Goal: Transaction & Acquisition: Purchase product/service

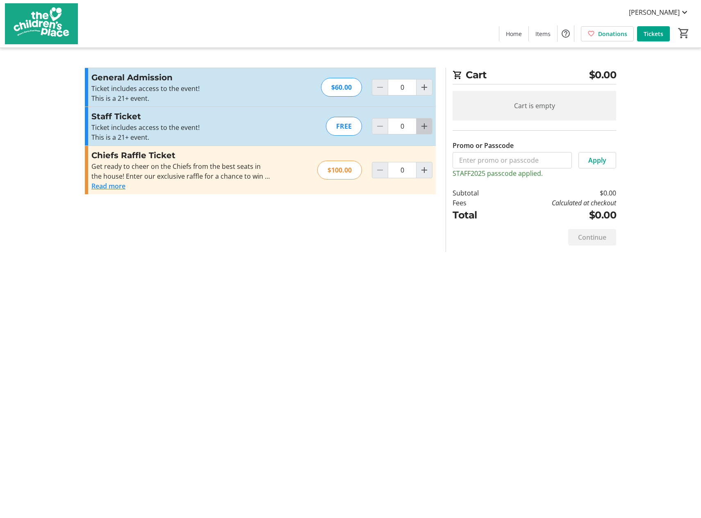
click at [428, 129] on mat-icon "Increment by one" at bounding box center [424, 126] width 10 height 10
type input "1"
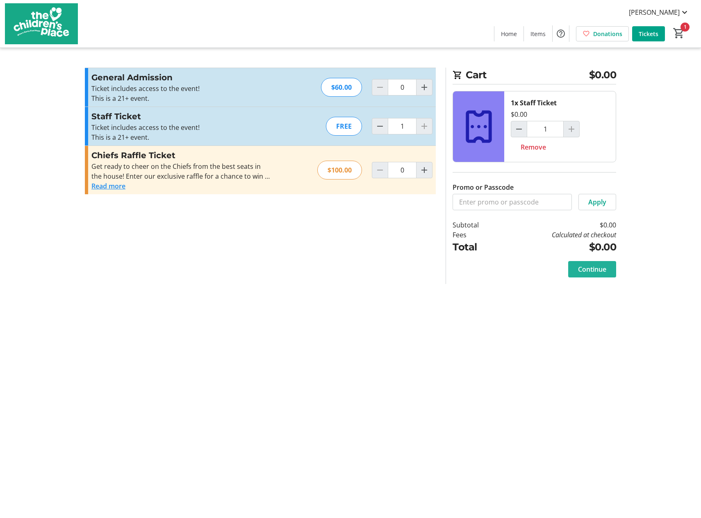
click at [587, 268] on span "Continue" at bounding box center [592, 269] width 28 height 10
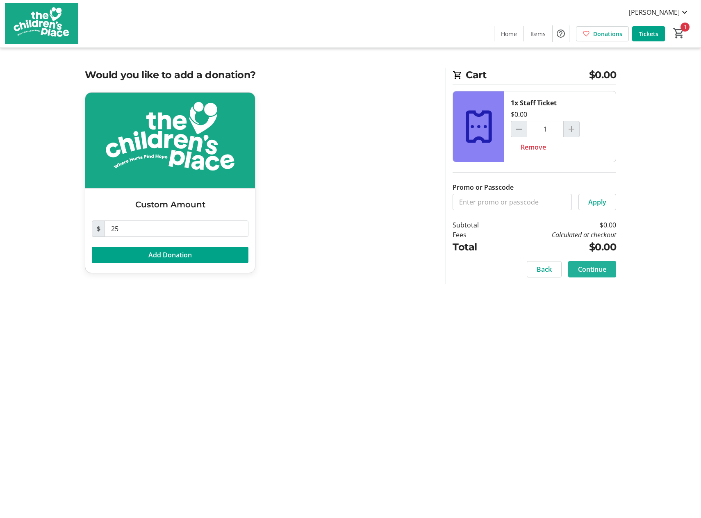
click at [587, 267] on span "Continue" at bounding box center [592, 269] width 28 height 10
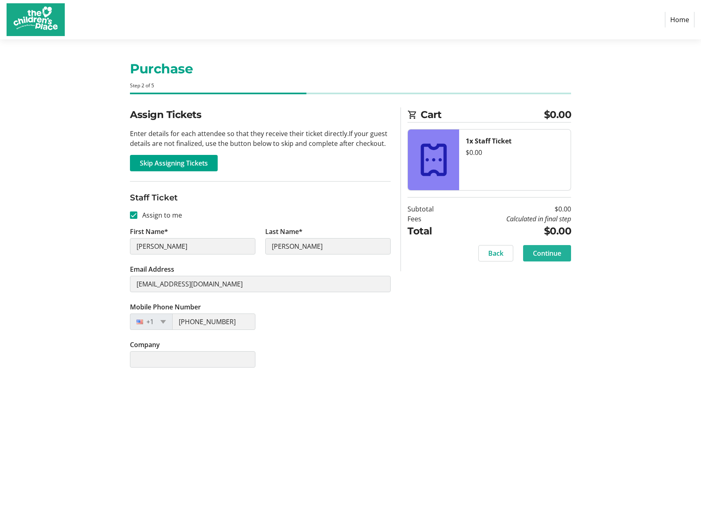
click at [558, 252] on span "Continue" at bounding box center [547, 253] width 28 height 10
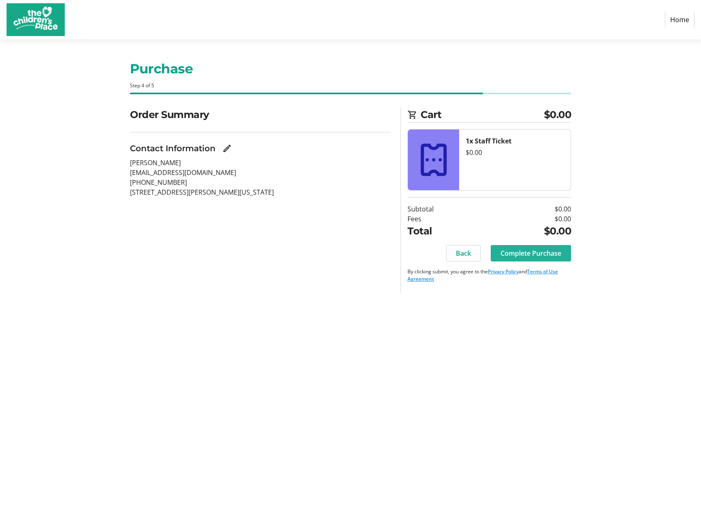
click at [530, 254] on span "Complete Purchase" at bounding box center [530, 253] width 61 height 10
